Goal: Task Accomplishment & Management: Complete application form

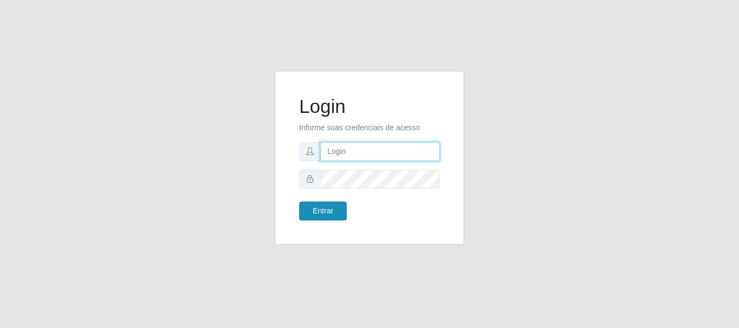
type input "adriana@bemais"
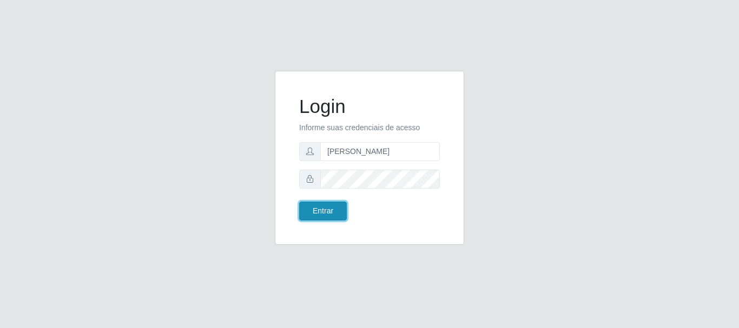
click at [326, 216] on button "Entrar" at bounding box center [323, 211] width 48 height 19
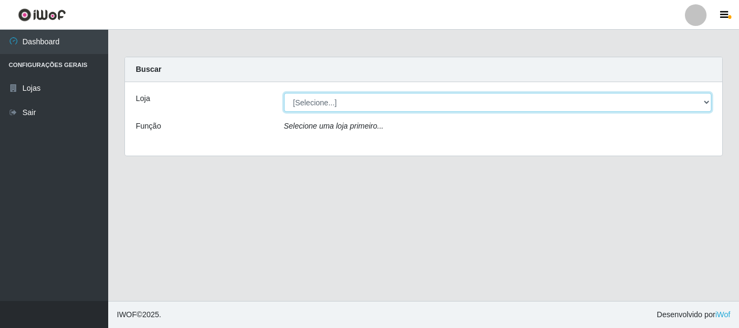
click at [320, 97] on select "[Selecione...] Bemais Supermercados - Três Ruas" at bounding box center [498, 102] width 428 height 19
select select "249"
click at [284, 93] on select "[Selecione...] Bemais Supermercados - Três Ruas" at bounding box center [498, 102] width 428 height 19
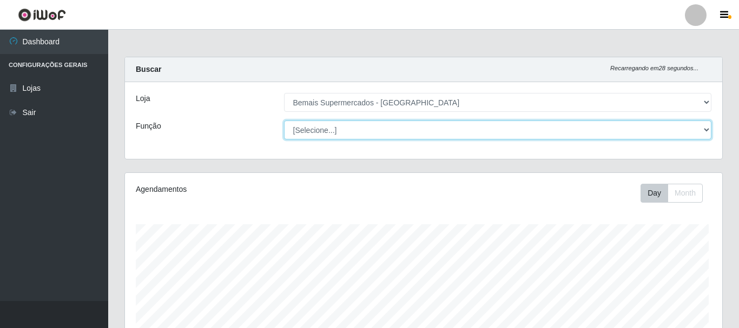
click at [327, 131] on select "[Selecione...] ASG ASG + ASG ++ Auxiliar de Depósito Auxiliar de Depósito + Aux…" at bounding box center [498, 130] width 428 height 19
click at [283, 121] on select "[Selecione...] ASG ASG + ASG ++ Auxiliar de Depósito Auxiliar de Depósito + Aux…" at bounding box center [496, 130] width 426 height 19
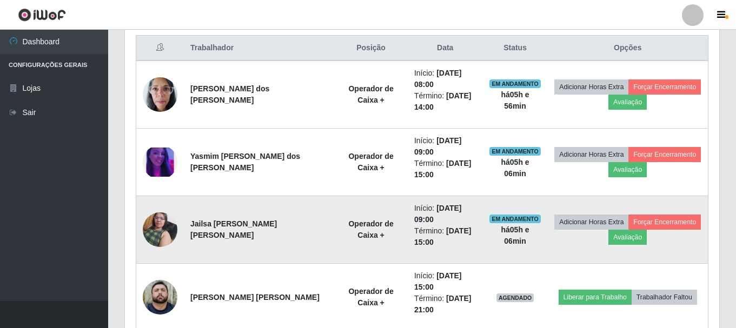
scroll to position [414, 0]
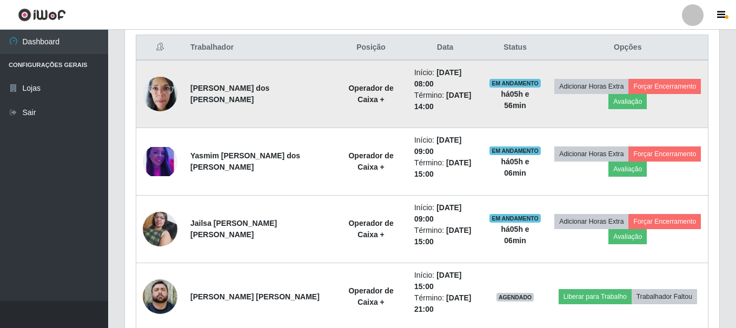
click at [525, 101] on td "EM ANDAMENTO há 05 h e 56 min" at bounding box center [515, 94] width 65 height 68
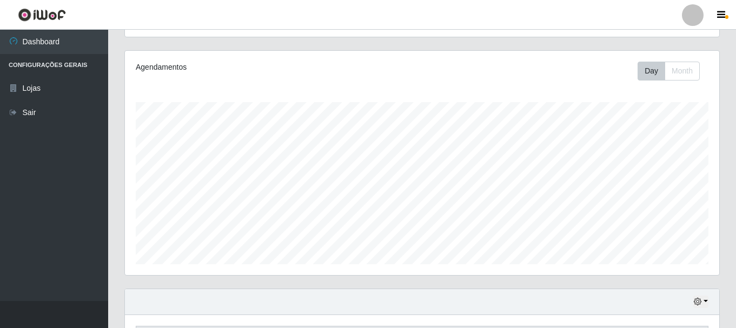
scroll to position [0, 0]
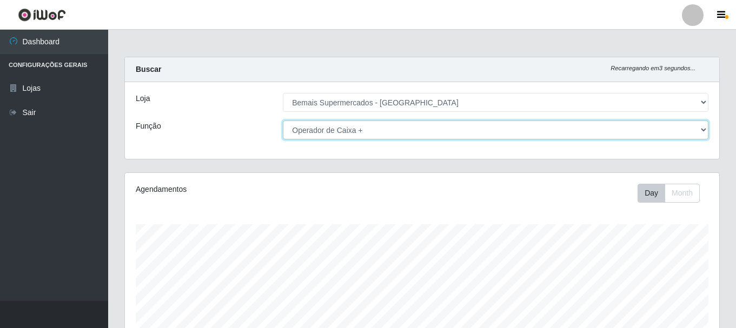
drag, startPoint x: 432, startPoint y: 129, endPoint x: 423, endPoint y: 138, distance: 12.6
click at [432, 129] on select "[Selecione...] ASG ASG + ASG ++ Auxiliar de Depósito Auxiliar de Depósito + Aux…" at bounding box center [496, 130] width 426 height 19
click at [283, 121] on select "[Selecione...] ASG ASG + ASG ++ Auxiliar de Depósito Auxiliar de Depósito + Aux…" at bounding box center [496, 130] width 426 height 19
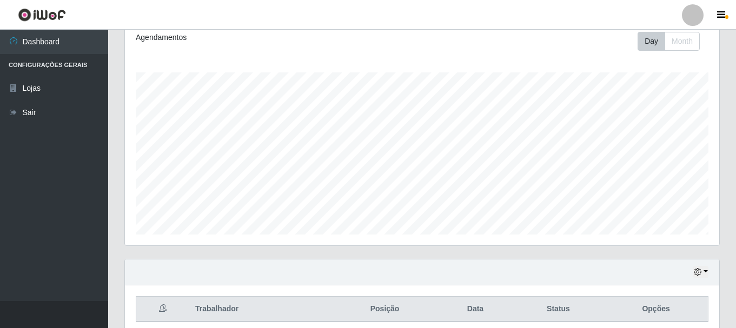
scroll to position [197, 0]
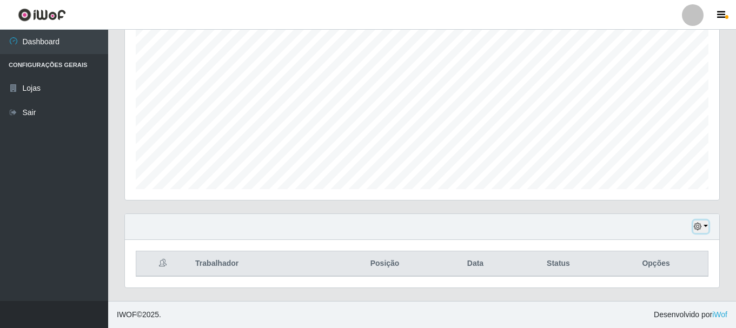
click at [698, 227] on icon "button" at bounding box center [698, 227] width 8 height 8
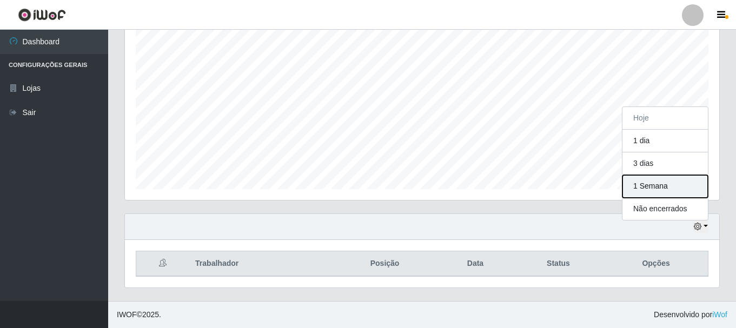
drag, startPoint x: 680, startPoint y: 187, endPoint x: 512, endPoint y: 266, distance: 185.1
click at [679, 187] on button "1 Semana" at bounding box center [665, 186] width 85 height 23
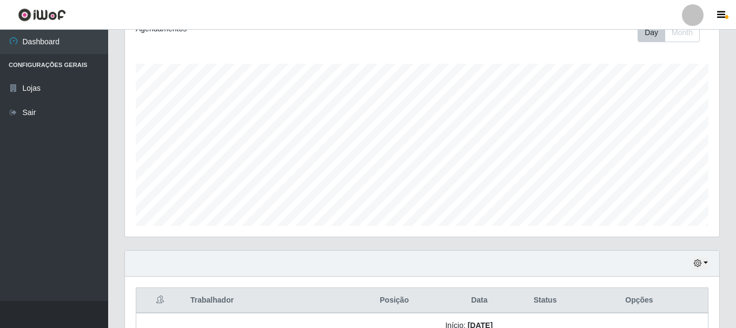
scroll to position [234, 0]
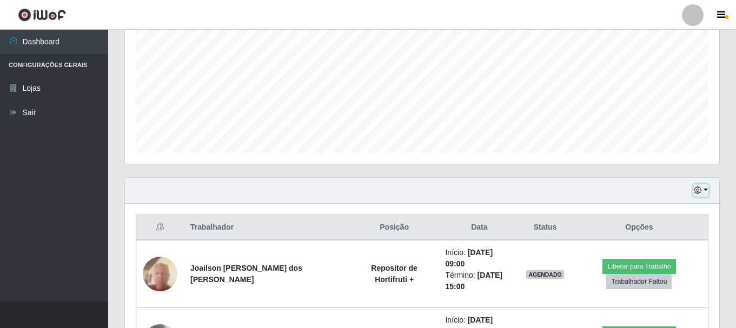
click at [700, 184] on button "button" at bounding box center [700, 190] width 15 height 12
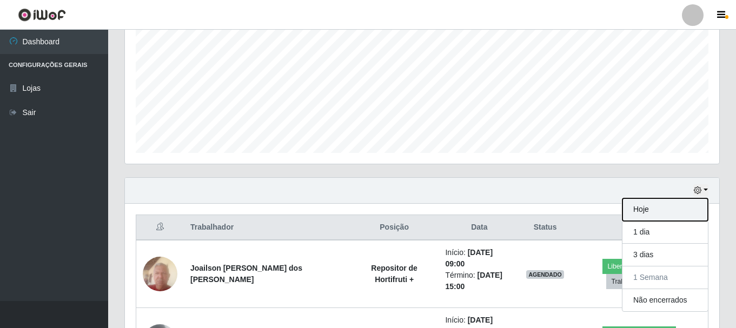
click at [664, 215] on button "Hoje" at bounding box center [665, 210] width 85 height 23
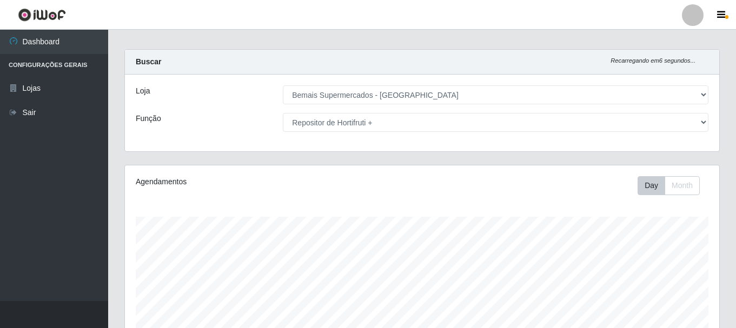
scroll to position [0, 0]
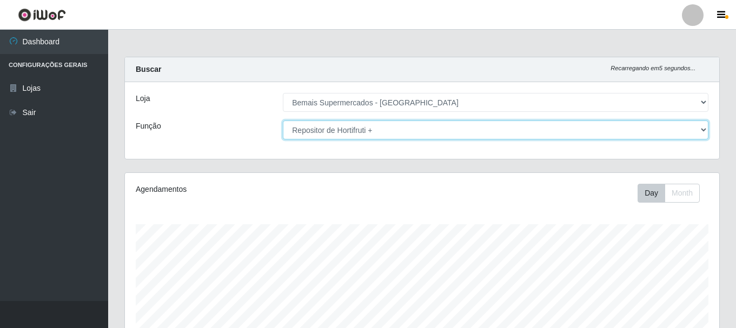
click at [394, 130] on select "[Selecione...] ASG ASG + ASG ++ Auxiliar de Depósito Auxiliar de Depósito + Aux…" at bounding box center [496, 130] width 426 height 19
click at [283, 121] on select "[Selecione...] ASG ASG + ASG ++ Auxiliar de Depósito Auxiliar de Depósito + Aux…" at bounding box center [496, 130] width 426 height 19
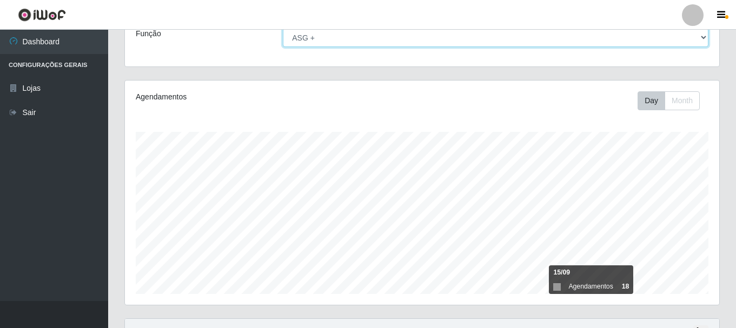
scroll to position [246, 0]
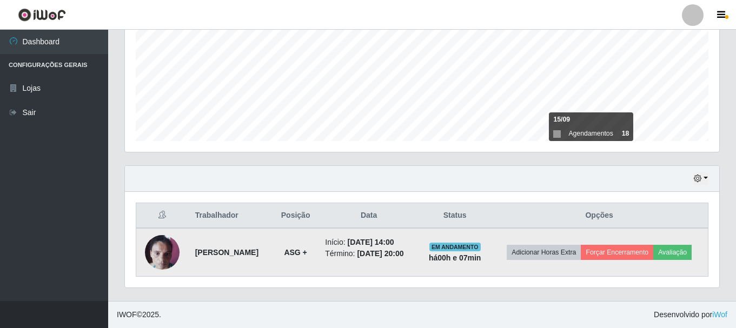
click at [166, 248] on img at bounding box center [162, 252] width 35 height 46
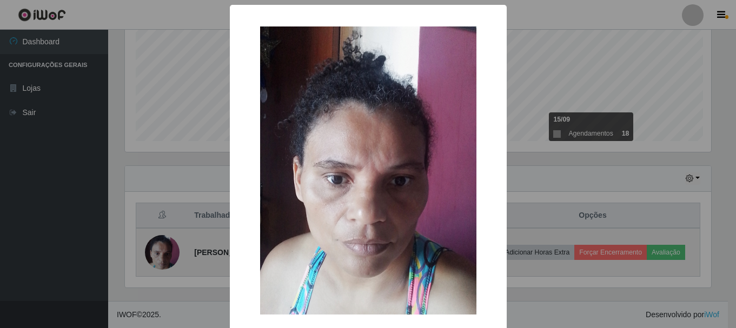
scroll to position [224, 589]
click at [166, 248] on div "× OK Cancel" at bounding box center [369, 164] width 739 height 328
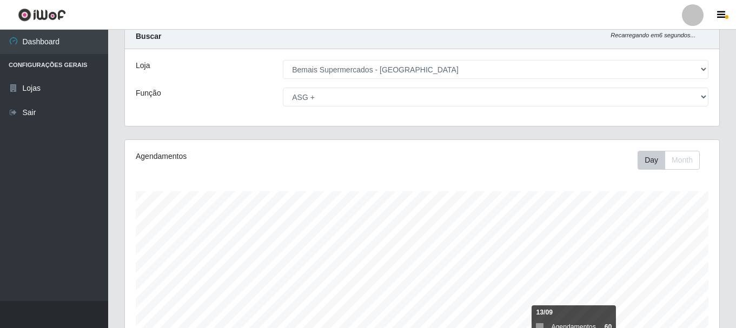
scroll to position [29, 0]
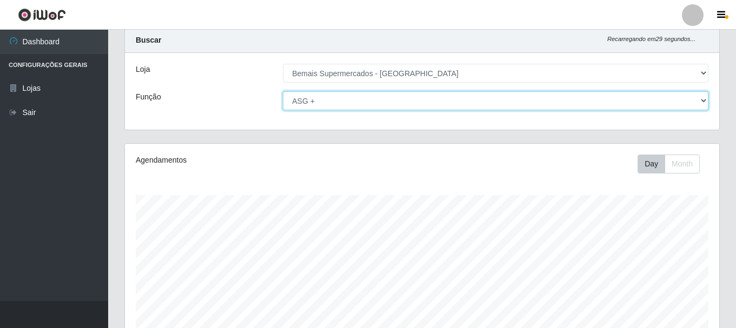
click at [700, 97] on select "[Selecione...] ASG ASG + ASG ++ Auxiliar de Depósito Auxiliar de Depósito + Aux…" at bounding box center [496, 100] width 426 height 19
click at [283, 91] on select "[Selecione...] ASG ASG + ASG ++ Auxiliar de Depósito Auxiliar de Depósito + Aux…" at bounding box center [496, 100] width 426 height 19
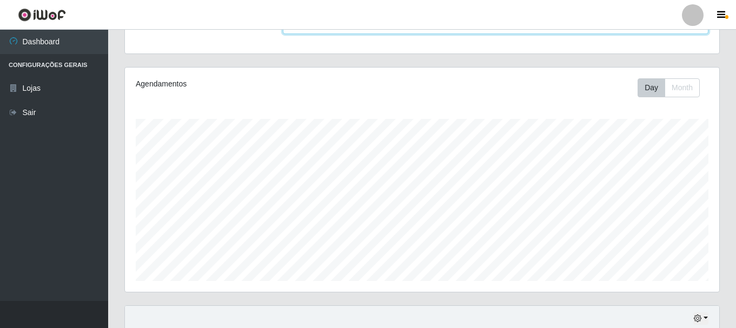
scroll to position [0, 0]
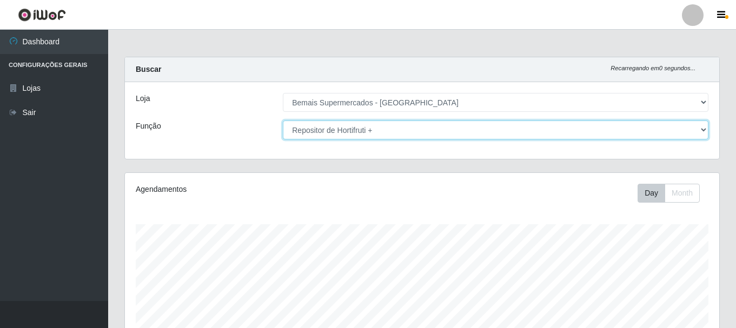
click at [419, 131] on select "[Selecione...] ASG ASG + ASG ++ Auxiliar de Depósito Auxiliar de Depósito + Aux…" at bounding box center [496, 130] width 426 height 19
select select "72"
click at [283, 121] on select "[Selecione...] ASG ASG + ASG ++ Auxiliar de Depósito Auxiliar de Depósito + Aux…" at bounding box center [496, 130] width 426 height 19
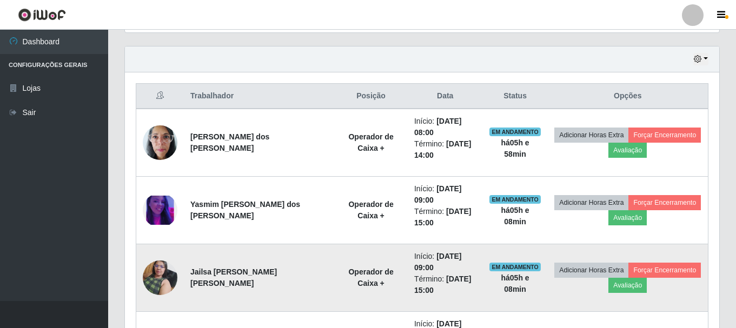
scroll to position [360, 0]
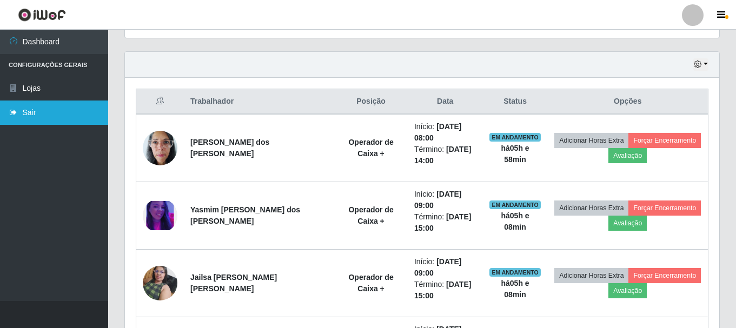
click at [55, 116] on link "Sair" at bounding box center [54, 113] width 108 height 24
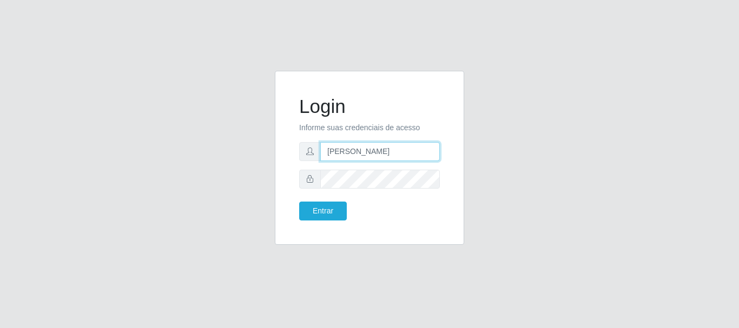
drag, startPoint x: 391, startPoint y: 149, endPoint x: 380, endPoint y: 120, distance: 31.1
click at [391, 145] on input "[PERSON_NAME]" at bounding box center [380, 151] width 120 height 19
type input "a"
type input "flaviana@b3ruas"
click at [296, 208] on div "Entrar" at bounding box center [330, 211] width 78 height 19
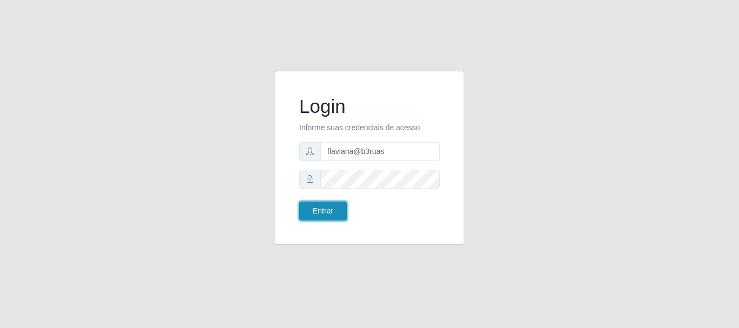
click at [316, 208] on button "Entrar" at bounding box center [323, 211] width 48 height 19
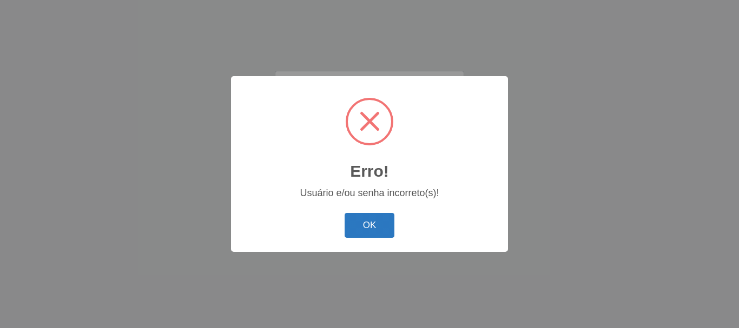
click at [375, 222] on button "OK" at bounding box center [370, 225] width 50 height 25
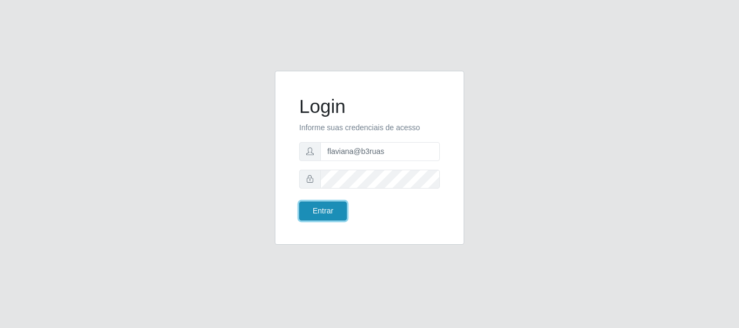
click at [324, 211] on button "Entrar" at bounding box center [323, 211] width 48 height 19
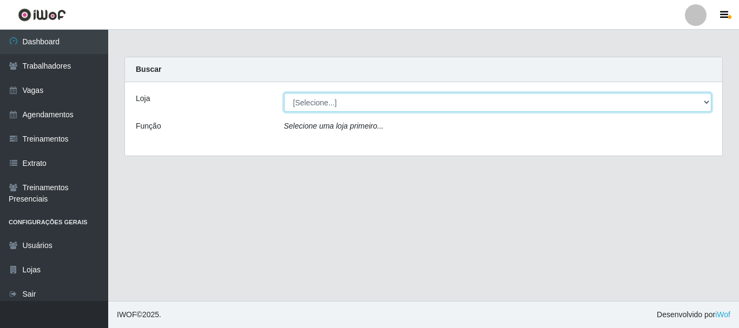
click at [340, 102] on select "[Selecione...] Bemais Supermercados - [GEOGRAPHIC_DATA]" at bounding box center [498, 102] width 428 height 19
select select "249"
click at [284, 93] on select "[Selecione...] Bemais Supermercados - [GEOGRAPHIC_DATA]" at bounding box center [498, 102] width 428 height 19
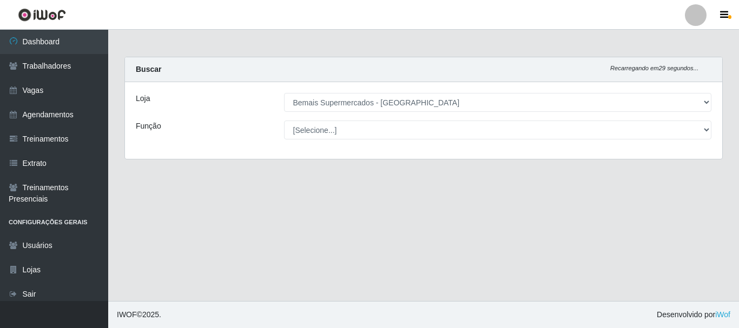
click at [307, 127] on select "[Selecione...] ASG ASG + ASG ++ Auxiliar de Depósito Auxiliar de Depósito + Aux…" at bounding box center [498, 130] width 428 height 19
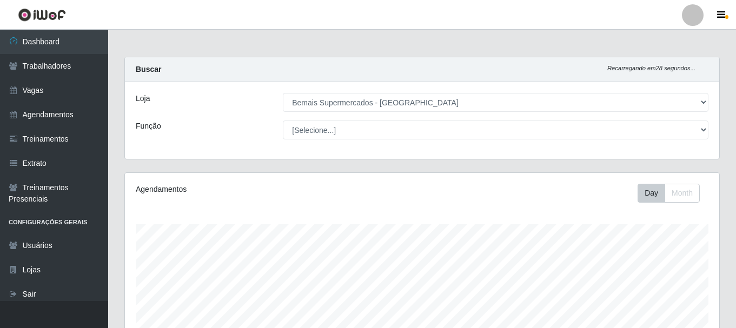
scroll to position [224, 594]
select select "72"
click at [283, 121] on select "[Selecione...] ASG ASG + ASG ++ Auxiliar de Depósito Auxiliar de Depósito + Aux…" at bounding box center [496, 130] width 426 height 19
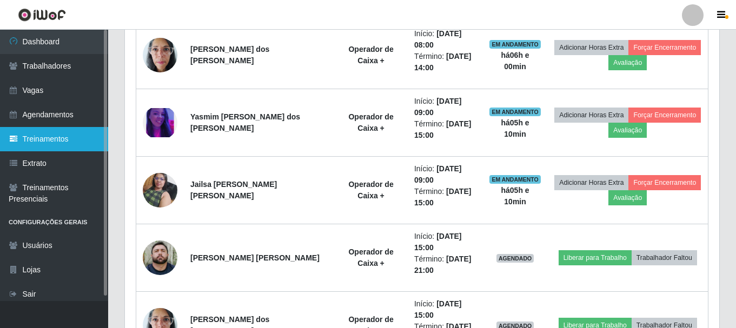
scroll to position [360, 0]
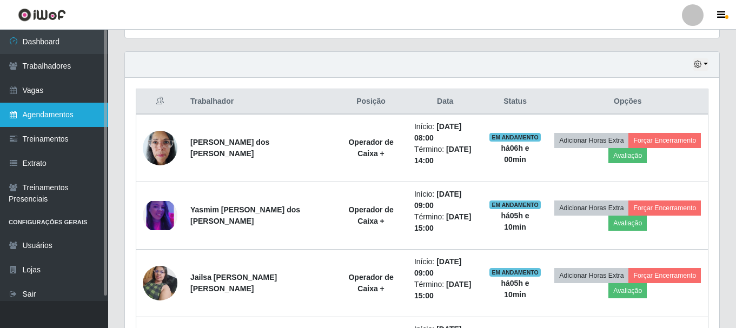
click at [83, 120] on link "Agendamentos" at bounding box center [54, 115] width 108 height 24
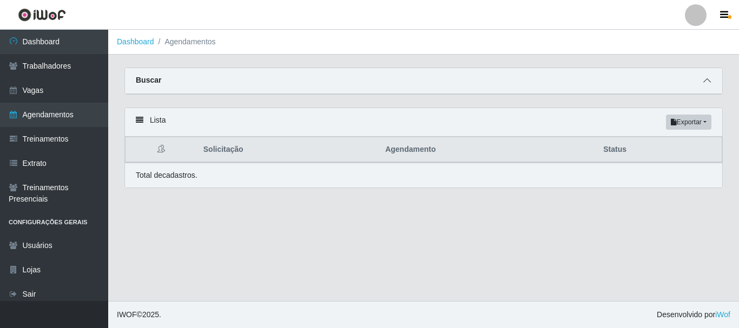
click at [708, 83] on icon at bounding box center [707, 81] width 8 height 8
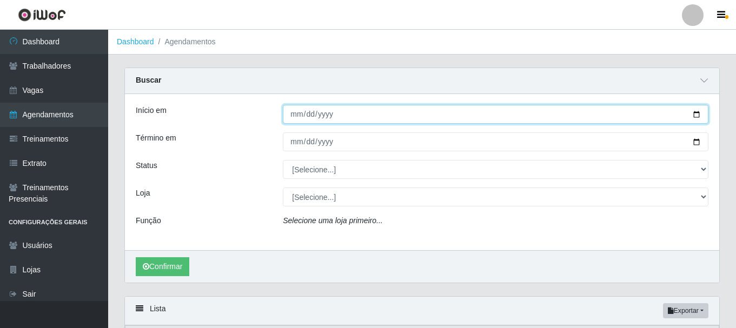
click at [362, 116] on input "Início em" at bounding box center [496, 114] width 426 height 19
click at [694, 115] on input "Início em" at bounding box center [496, 114] width 426 height 19
type input "[DATE]"
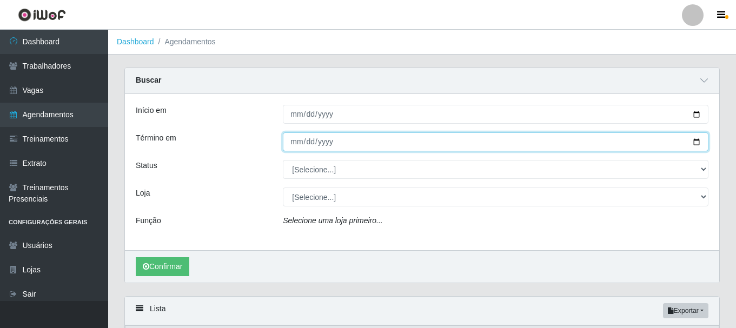
click at [696, 142] on input "Término em" at bounding box center [496, 142] width 426 height 19
type input "[DATE]"
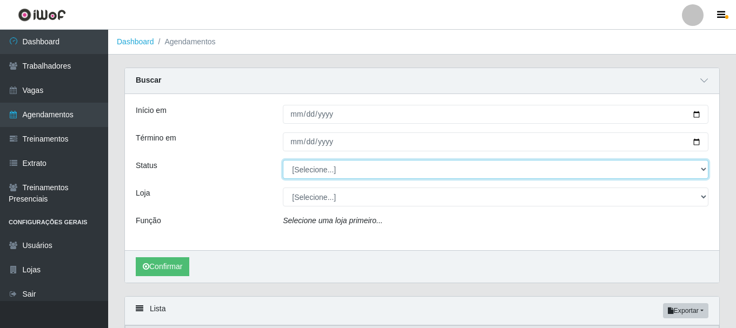
click at [702, 171] on select "[Selecione...] AGENDADO AGUARDANDO LIBERAR EM ANDAMENTO EM REVISÃO FINALIZADO C…" at bounding box center [496, 169] width 426 height 19
click at [283, 161] on select "[Selecione...] AGENDADO AGUARDANDO LIBERAR EM ANDAMENTO EM REVISÃO FINALIZADO C…" at bounding box center [496, 169] width 426 height 19
click at [364, 176] on select "[Selecione...] AGENDADO AGUARDANDO LIBERAR EM ANDAMENTO EM REVISÃO FINALIZADO C…" at bounding box center [496, 169] width 426 height 19
select select "[Selecione...]"
click at [283, 161] on select "[Selecione...] AGENDADO AGUARDANDO LIBERAR EM ANDAMENTO EM REVISÃO FINALIZADO C…" at bounding box center [496, 169] width 426 height 19
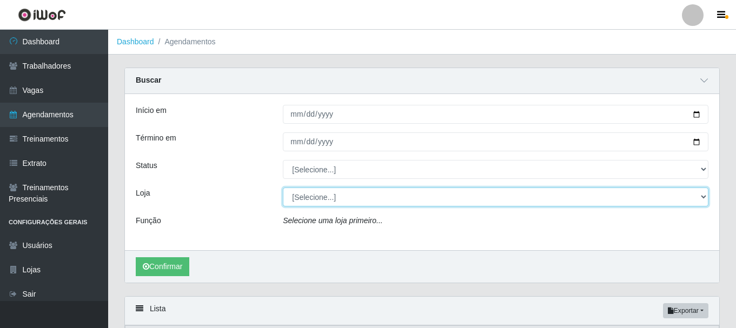
click at [355, 202] on select "[Selecione...] Bemais Supermercados - [GEOGRAPHIC_DATA]" at bounding box center [496, 197] width 426 height 19
select select "249"
click at [283, 188] on select "[Selecione...] Bemais Supermercados - [GEOGRAPHIC_DATA]" at bounding box center [496, 197] width 426 height 19
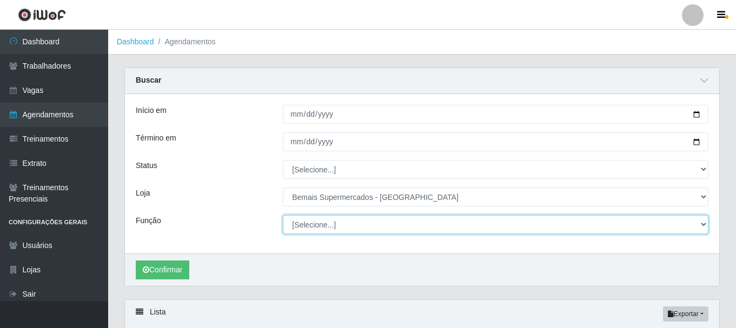
click at [439, 228] on select "[Selecione...] ASG ASG + ASG ++ Auxiliar de Depósito Auxiliar de Depósito + Aux…" at bounding box center [496, 224] width 426 height 19
select select "72"
click at [283, 216] on select "[Selecione...] ASG ASG + ASG ++ Auxiliar de Depósito Auxiliar de Depósito + Aux…" at bounding box center [496, 224] width 426 height 19
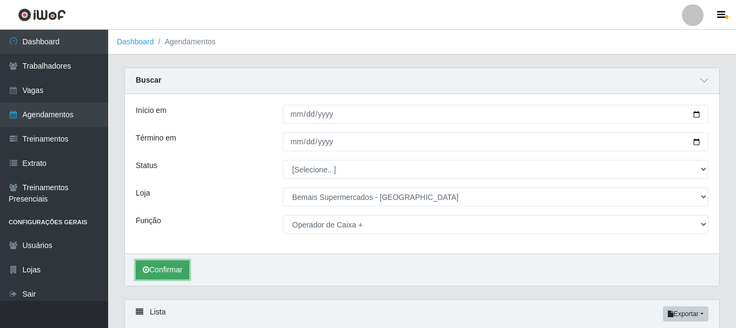
click at [158, 268] on button "Confirmar" at bounding box center [163, 270] width 54 height 19
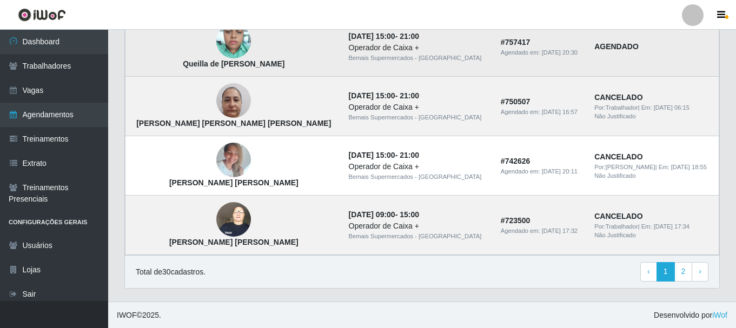
scroll to position [993, 0]
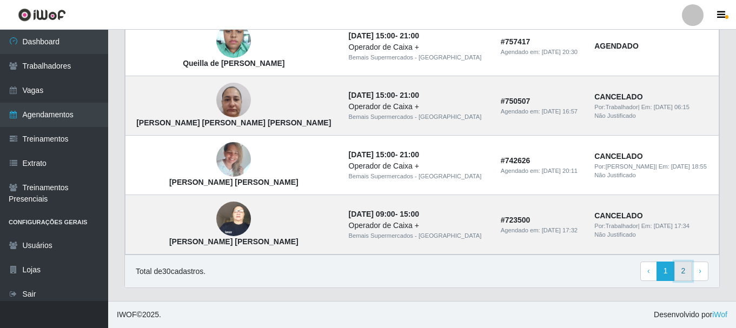
click at [679, 270] on link "2" at bounding box center [684, 271] width 18 height 19
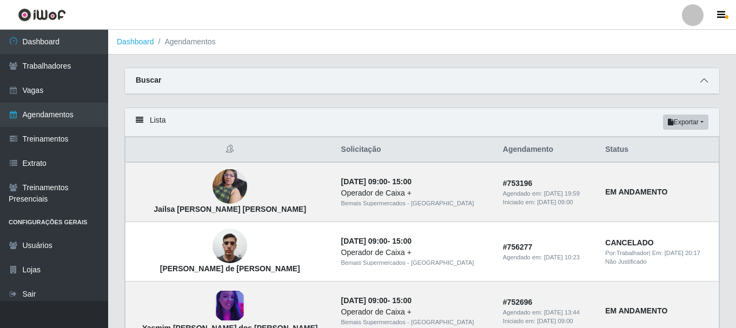
drag, startPoint x: 705, startPoint y: 82, endPoint x: 699, endPoint y: 81, distance: 6.0
click at [704, 82] on icon at bounding box center [704, 81] width 8 height 8
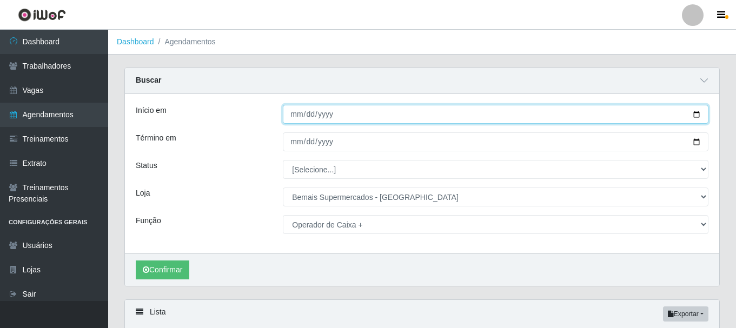
click at [699, 113] on input "[DATE]" at bounding box center [496, 114] width 426 height 19
type input "[DATE]"
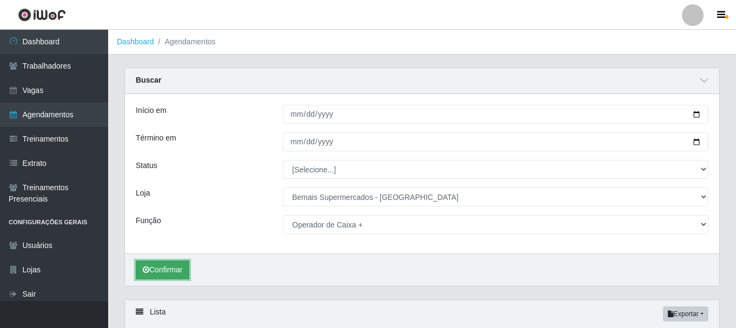
click at [151, 275] on button "Confirmar" at bounding box center [163, 270] width 54 height 19
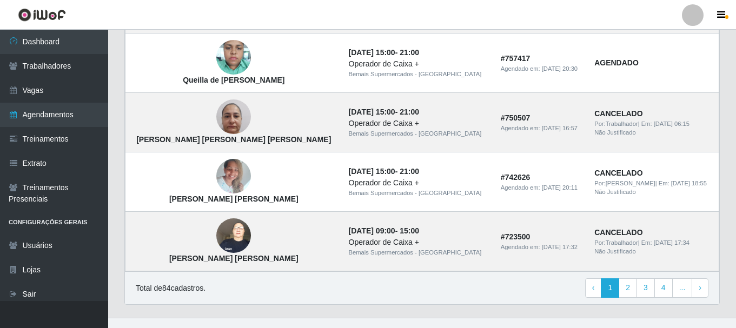
scroll to position [993, 0]
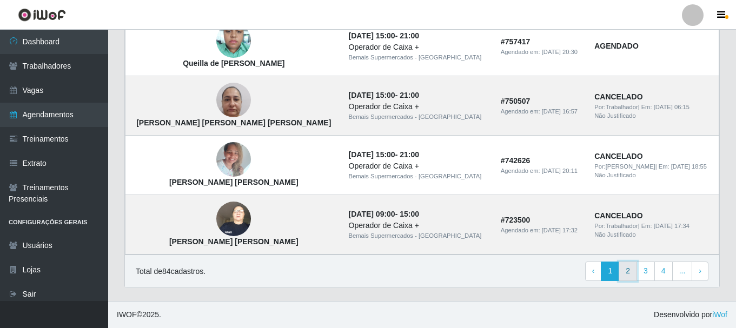
click at [627, 276] on link "2" at bounding box center [628, 271] width 18 height 19
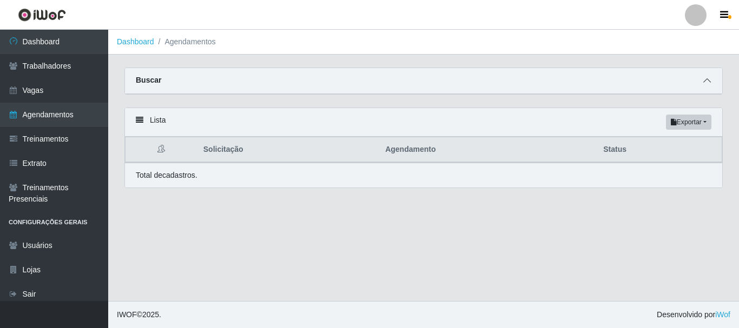
click at [700, 78] on span at bounding box center [706, 81] width 13 height 12
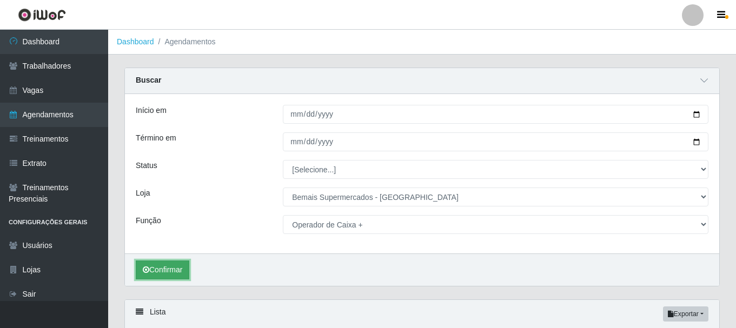
click at [179, 272] on button "Confirmar" at bounding box center [163, 270] width 54 height 19
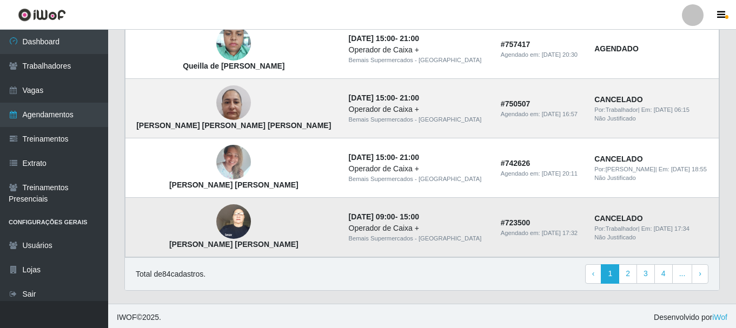
scroll to position [993, 0]
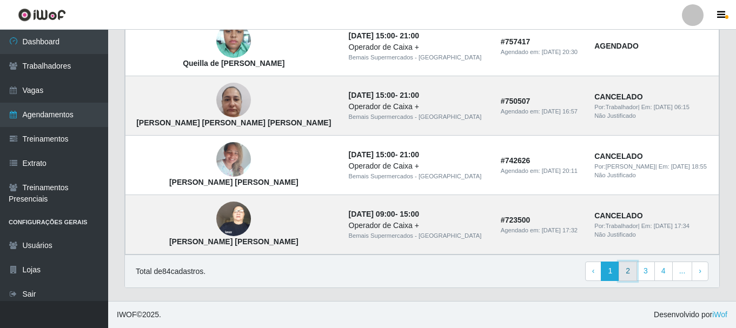
click at [633, 273] on link "2" at bounding box center [628, 271] width 18 height 19
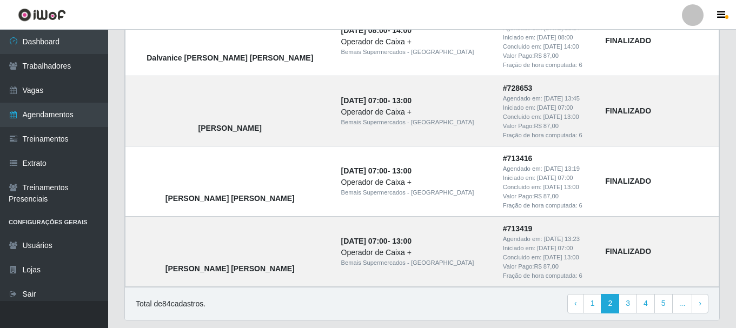
scroll to position [844, 0]
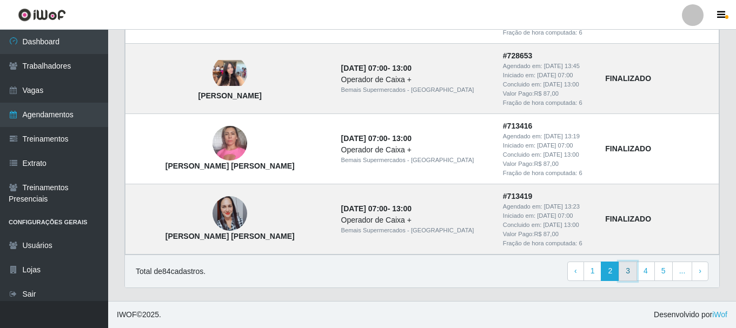
click at [630, 277] on link "3" at bounding box center [628, 271] width 18 height 19
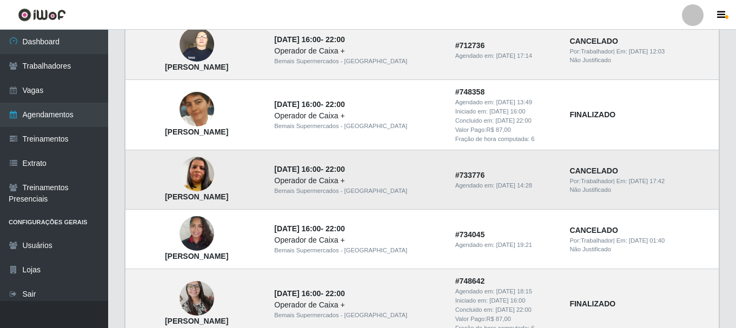
scroll to position [270, 0]
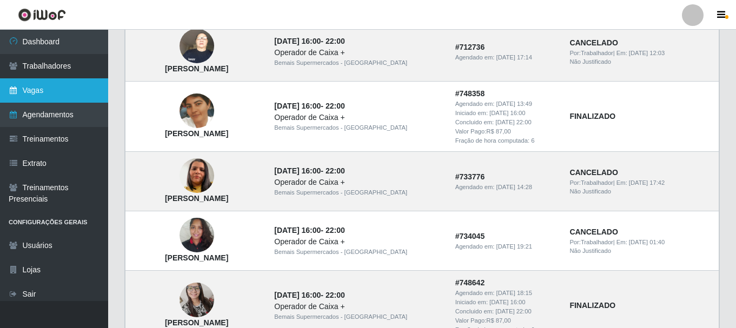
click at [82, 95] on link "Vagas" at bounding box center [54, 90] width 108 height 24
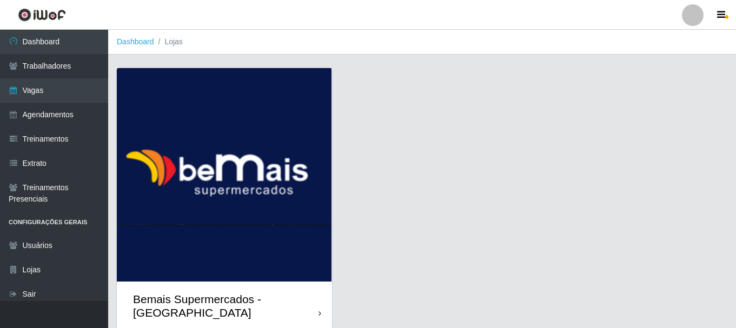
click at [305, 300] on div "Bemais Supermercados - [GEOGRAPHIC_DATA]" at bounding box center [226, 306] width 186 height 27
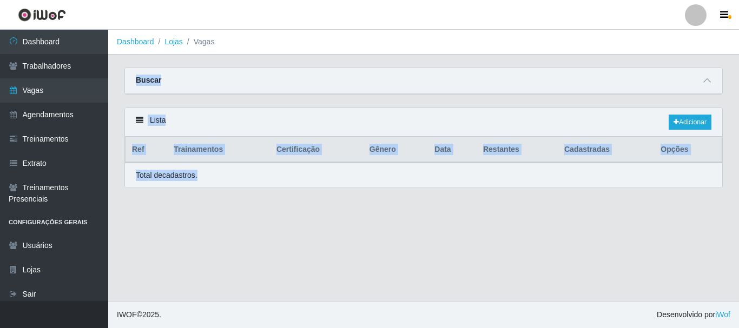
click at [305, 300] on main "Dashboard Lojas Vagas Carregando... Buscar Início em Término em Função Carregan…" at bounding box center [423, 166] width 631 height 272
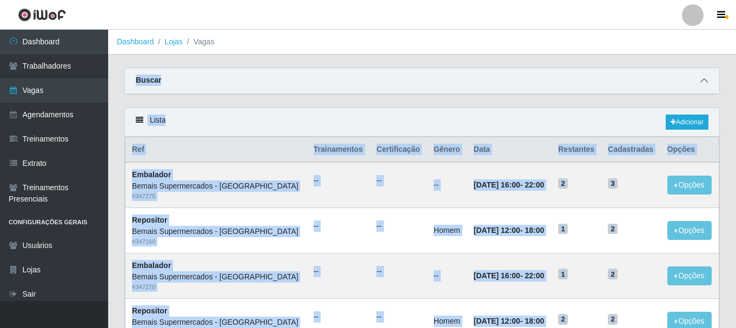
click at [701, 80] on icon at bounding box center [704, 81] width 8 height 8
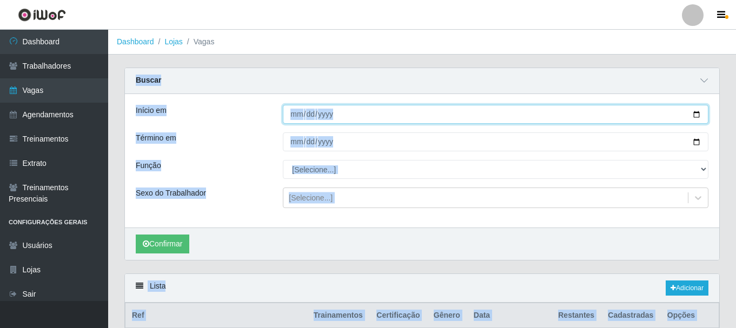
click at [697, 113] on input "Início em" at bounding box center [496, 114] width 426 height 19
type input "[DATE]"
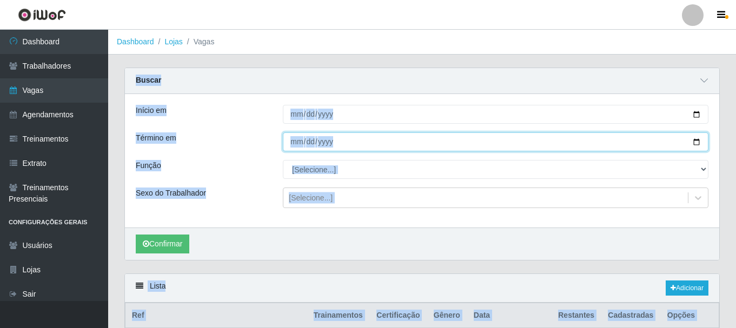
drag, startPoint x: 701, startPoint y: 142, endPoint x: 691, endPoint y: 145, distance: 10.6
click at [701, 143] on input "Término em" at bounding box center [496, 142] width 426 height 19
type input "[DATE]"
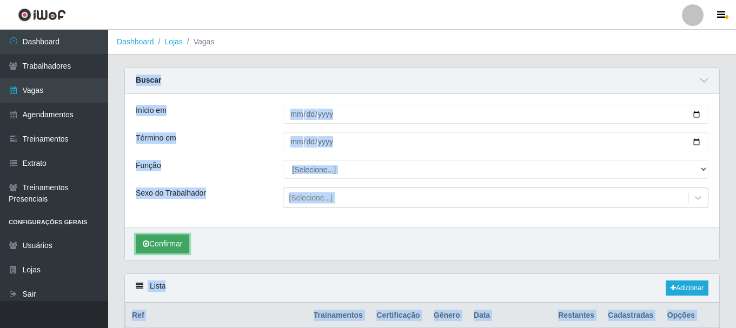
click at [163, 242] on button "Confirmar" at bounding box center [163, 244] width 54 height 19
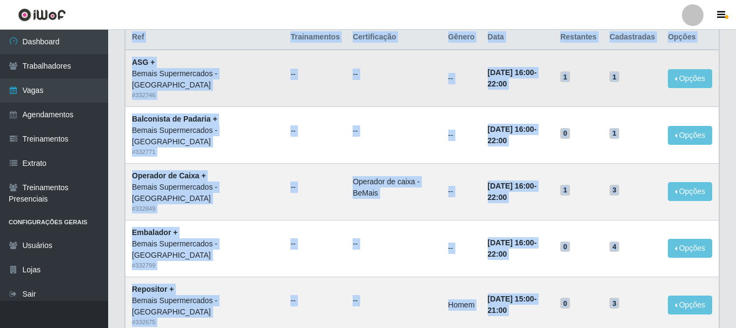
scroll to position [216, 0]
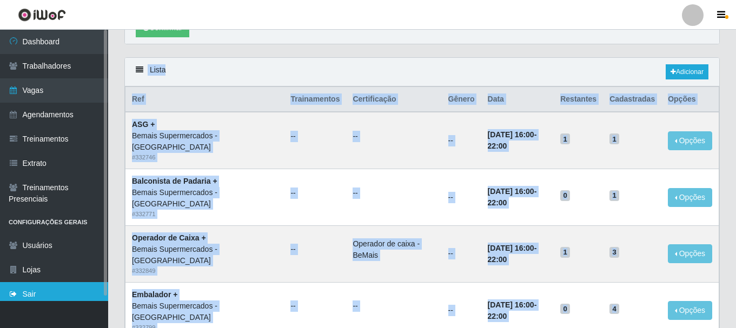
click at [50, 296] on link "Sair" at bounding box center [54, 294] width 108 height 24
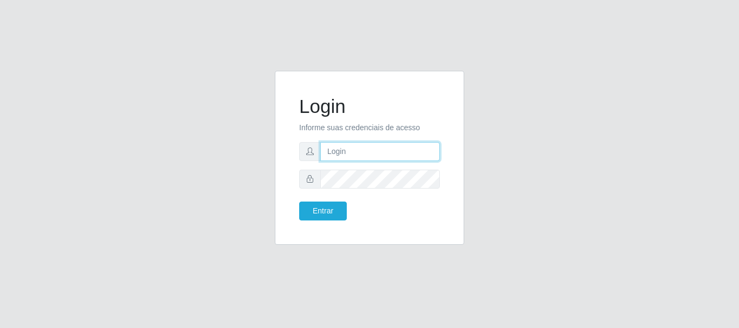
type input "[PERSON_NAME]"
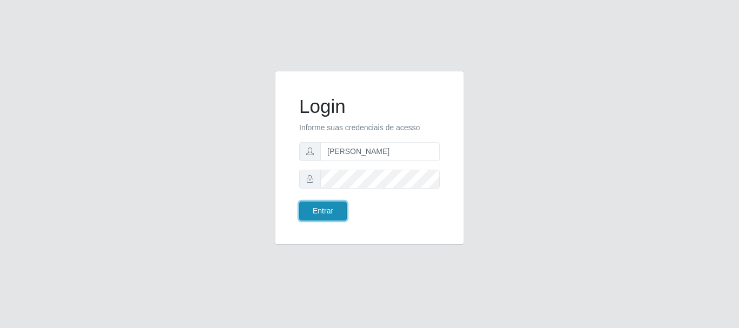
click at [332, 209] on button "Entrar" at bounding box center [323, 211] width 48 height 19
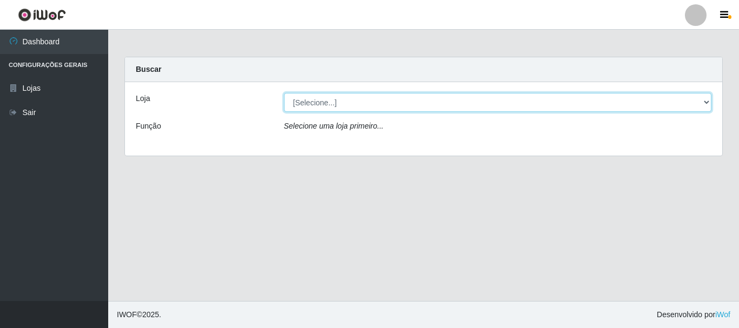
click at [363, 109] on select "[Selecione...] Bemais Supermercados - [GEOGRAPHIC_DATA]" at bounding box center [498, 102] width 428 height 19
select select "249"
click at [284, 93] on select "[Selecione...] Bemais Supermercados - [GEOGRAPHIC_DATA]" at bounding box center [498, 102] width 428 height 19
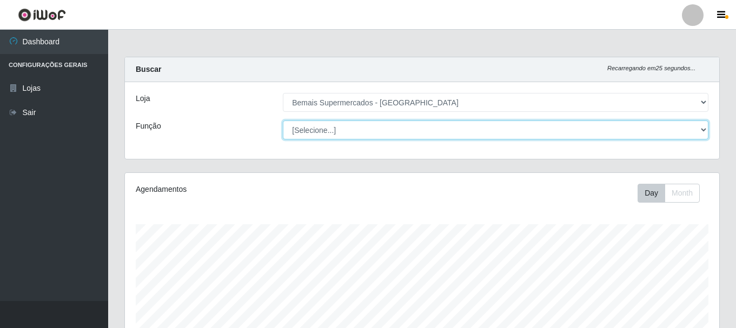
drag, startPoint x: 360, startPoint y: 129, endPoint x: 359, endPoint y: 139, distance: 9.8
click at [360, 130] on select "[Selecione...] ASG ASG + ASG ++ Auxiliar de Depósito Auxiliar de Depósito + Aux…" at bounding box center [496, 130] width 426 height 19
select select "72"
click at [283, 121] on select "[Selecione...] ASG ASG + ASG ++ Auxiliar de Depósito Auxiliar de Depósito + Aux…" at bounding box center [496, 130] width 426 height 19
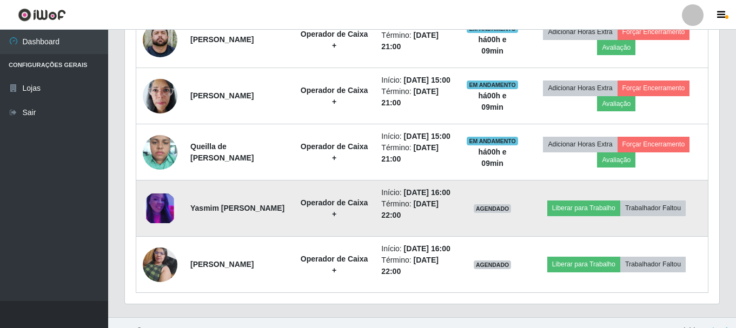
scroll to position [481, 0]
